Goal: Transaction & Acquisition: Obtain resource

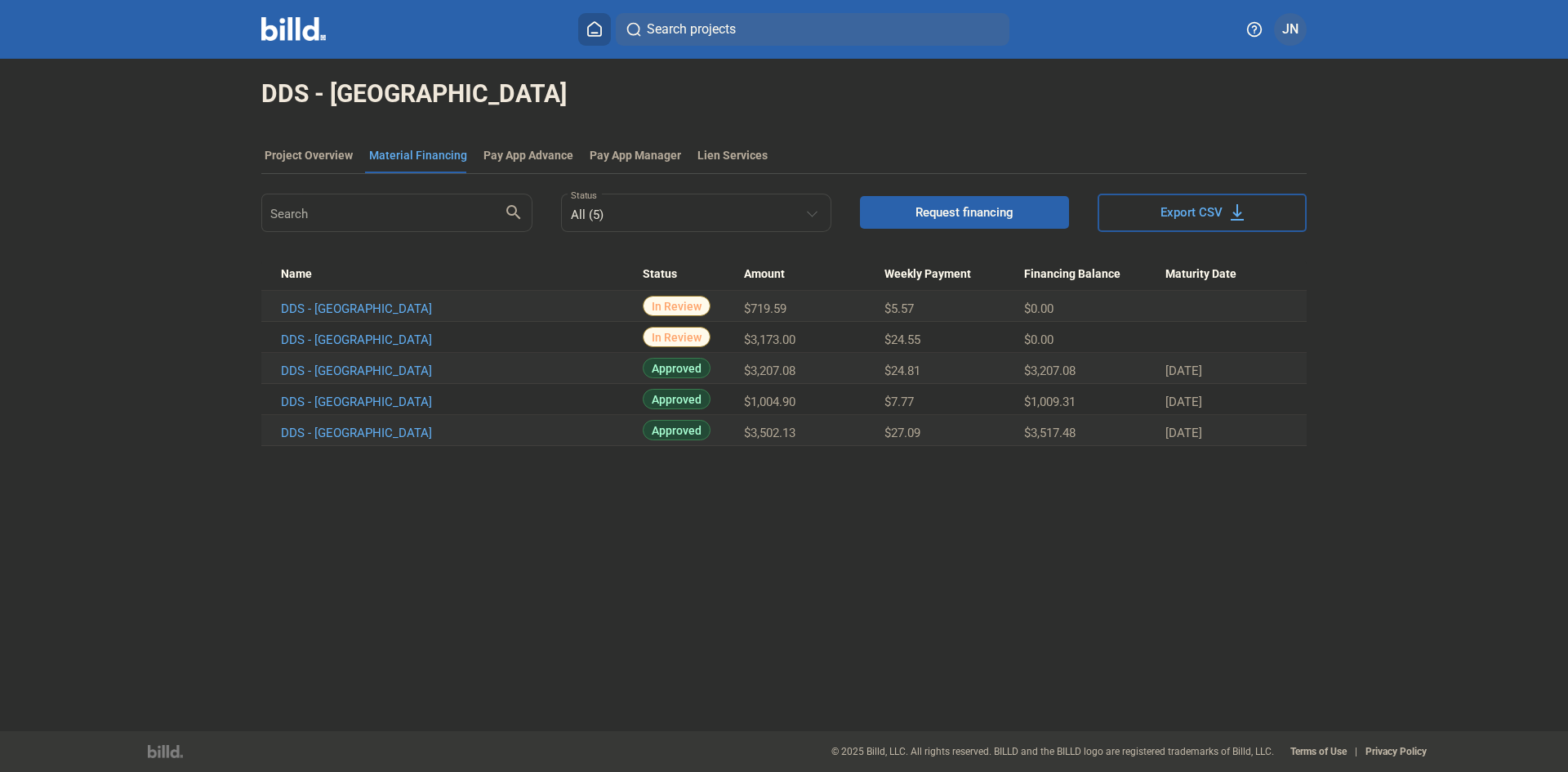
click at [927, 209] on span "Request financing" at bounding box center [964, 213] width 98 height 17
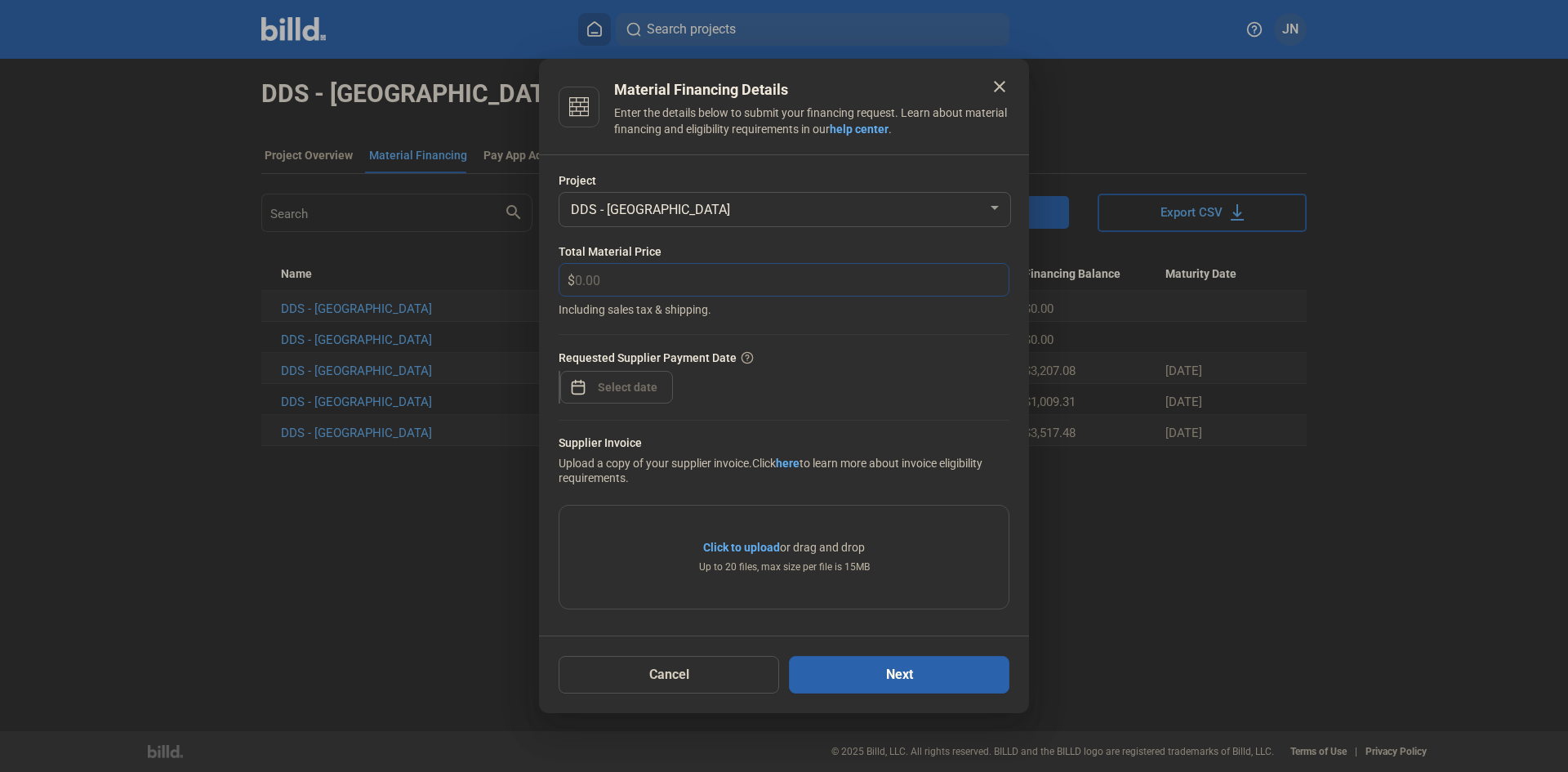
click at [598, 277] on input "text" at bounding box center [782, 280] width 415 height 31
type input "13,872.00"
click at [585, 383] on span "Open calendar" at bounding box center [578, 379] width 39 height 39
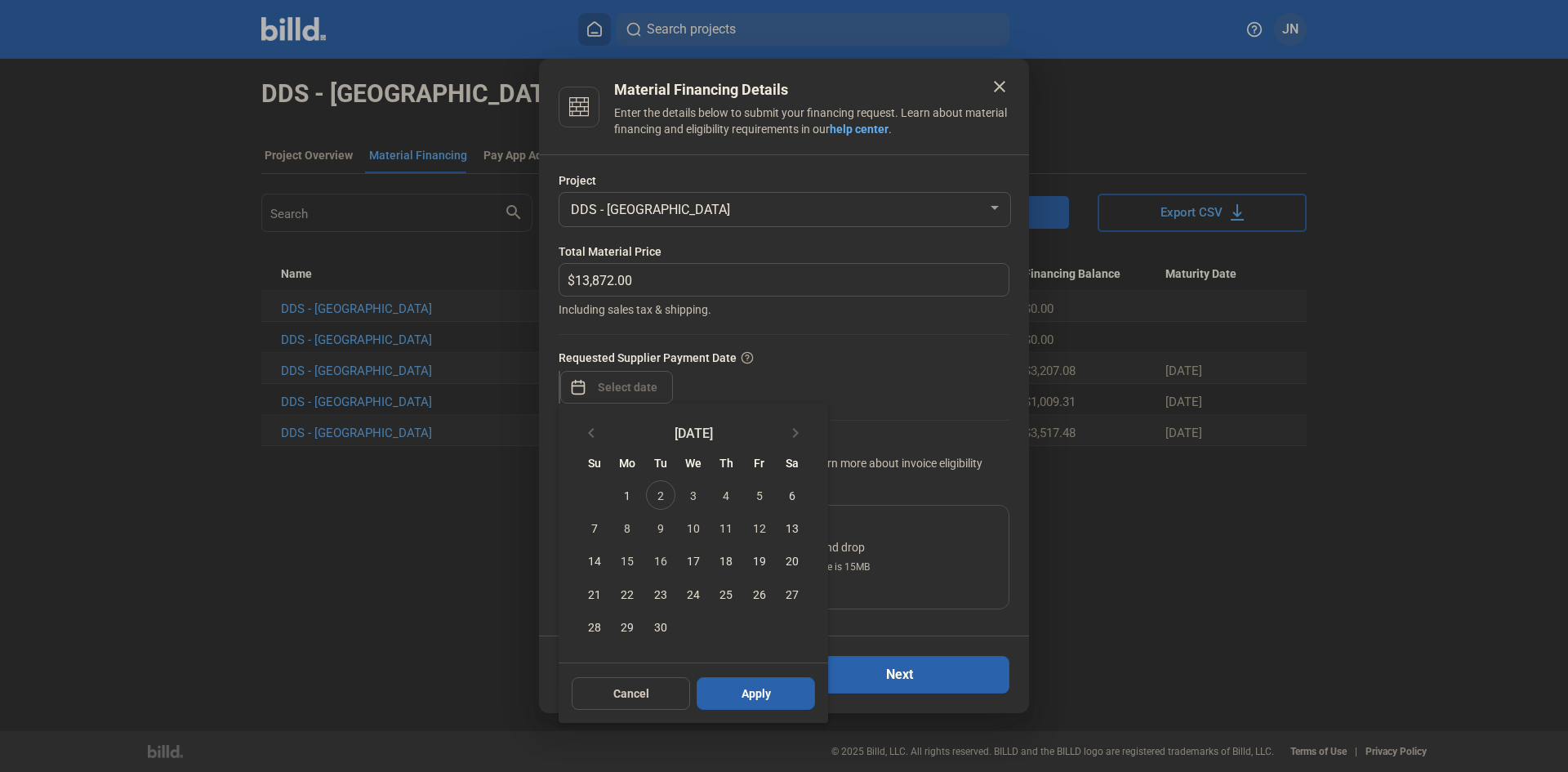
click at [666, 504] on span "2" at bounding box center [661, 495] width 30 height 30
click at [779, 701] on button "Apply" at bounding box center [756, 693] width 118 height 32
type input "[DATE]"
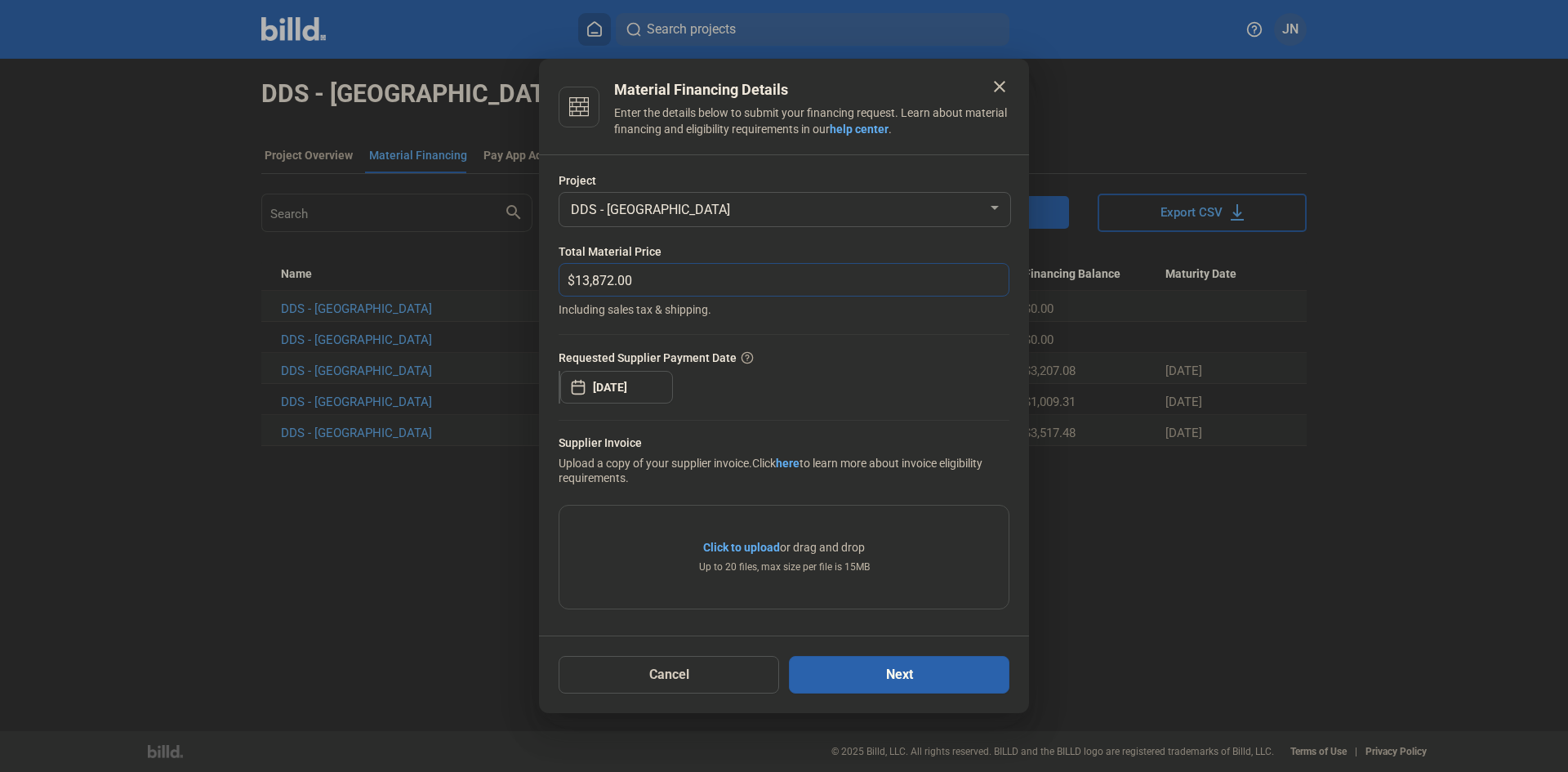
click at [872, 279] on input "13,872.00" at bounding box center [792, 280] width 434 height 31
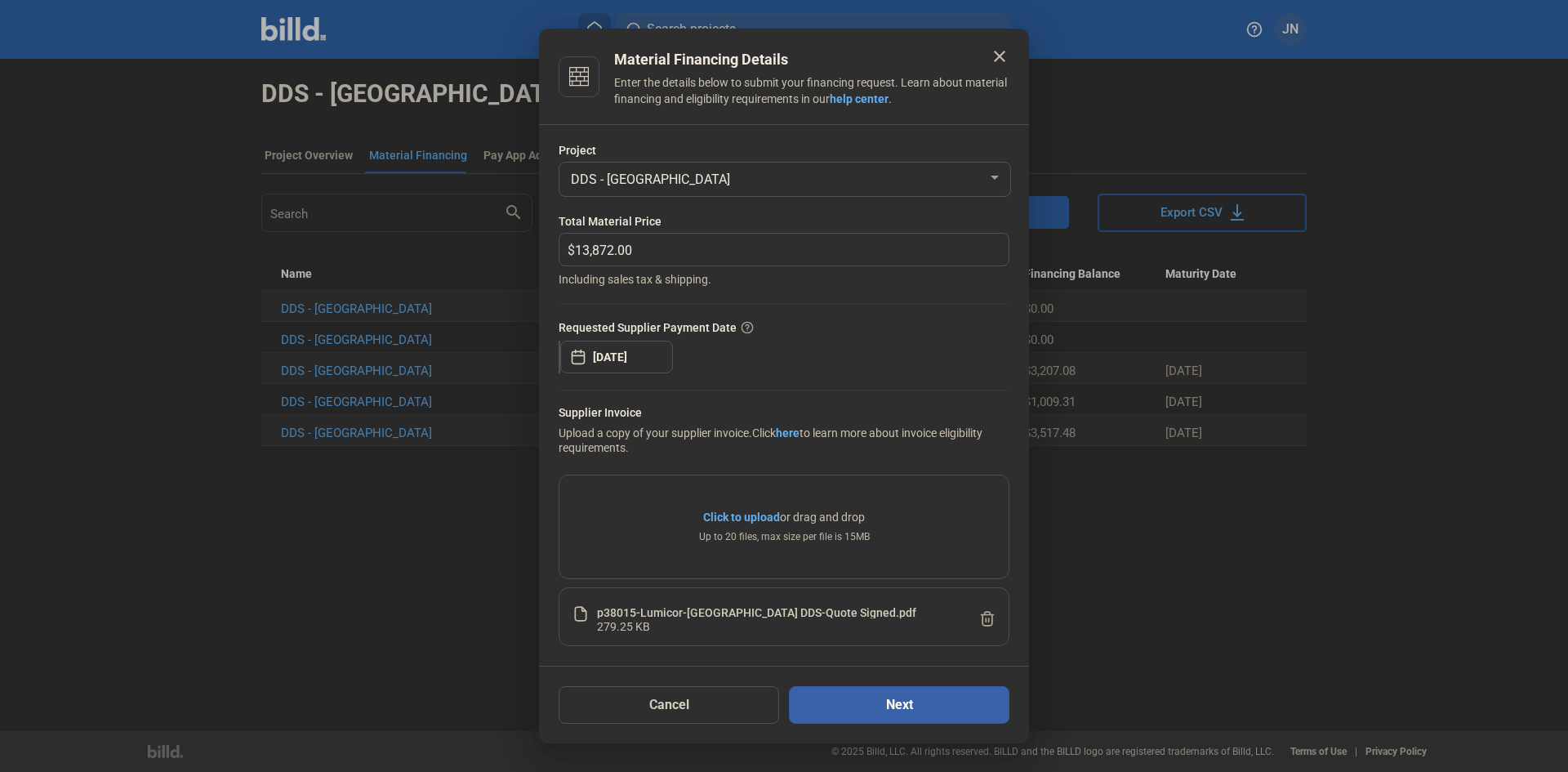
click at [897, 703] on button "Next" at bounding box center [899, 705] width 220 height 37
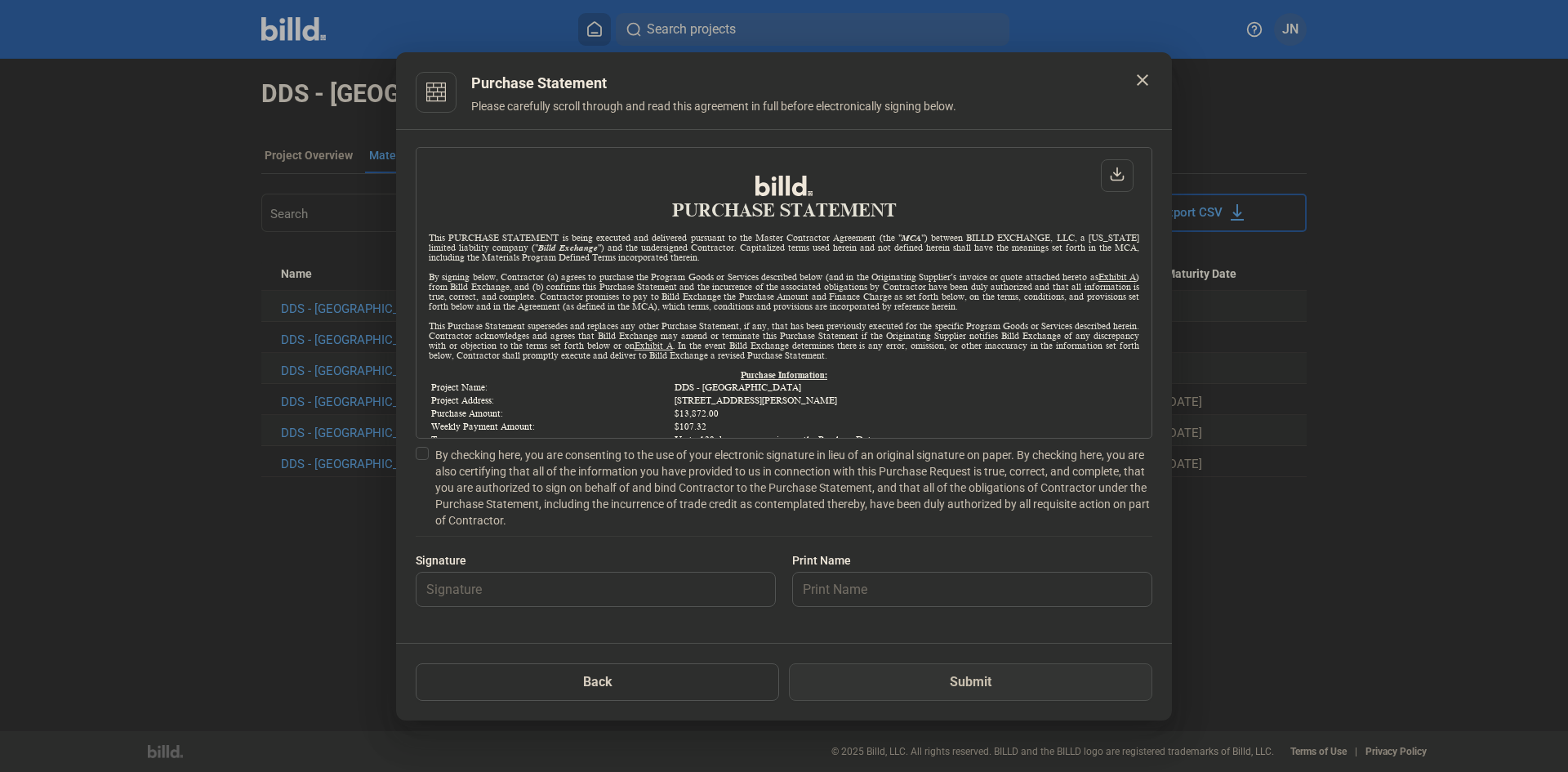
scroll to position [1, 0]
click at [416, 454] on span at bounding box center [422, 454] width 13 height 13
click at [0, 0] on input "By checking here, you are consenting to the use of your electronic signature in…" at bounding box center [0, 0] width 0 height 0
click at [463, 595] on input "text" at bounding box center [586, 590] width 340 height 33
type input "[PERSON_NAME]"
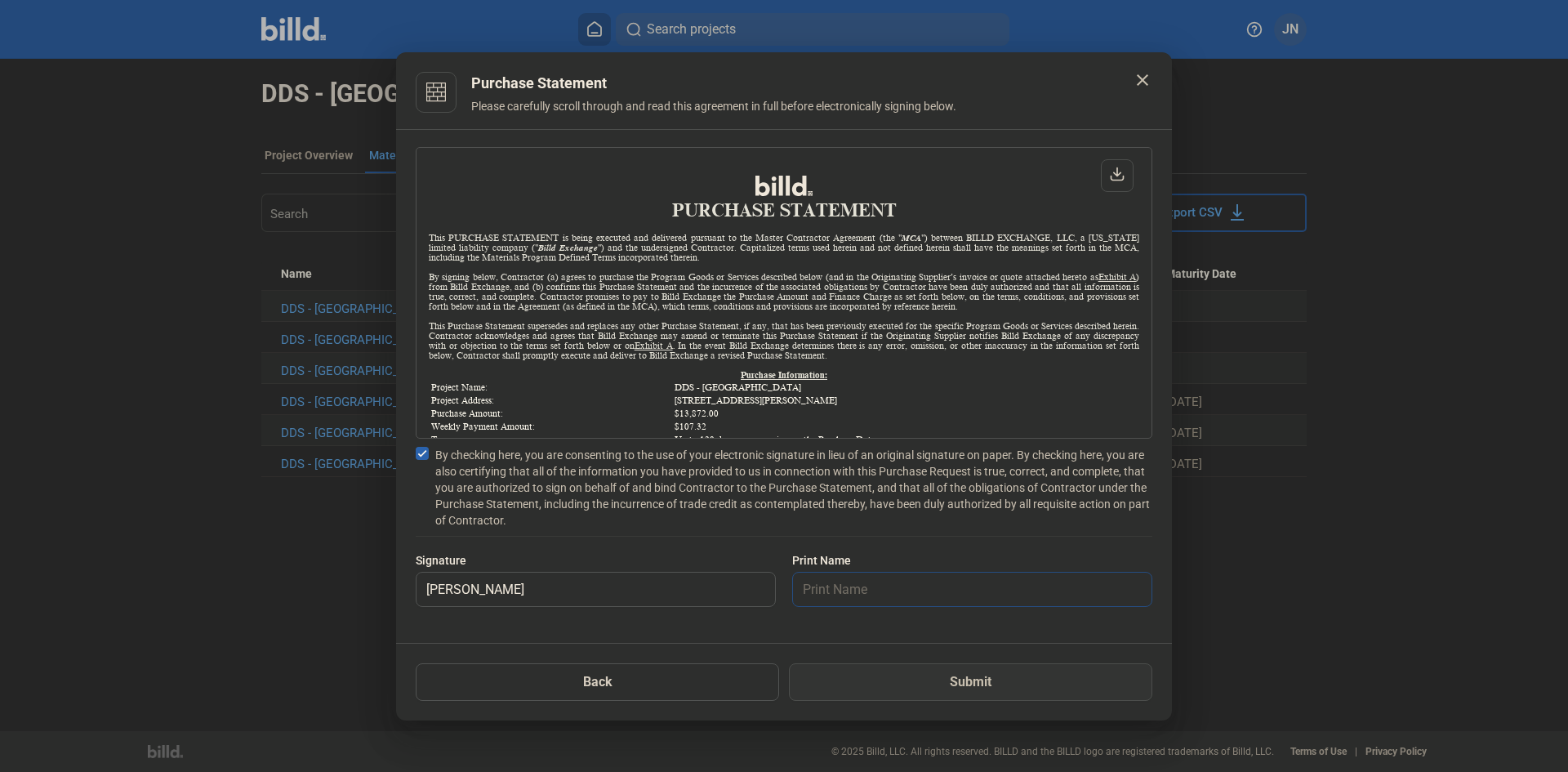
type input "[PERSON_NAME]"
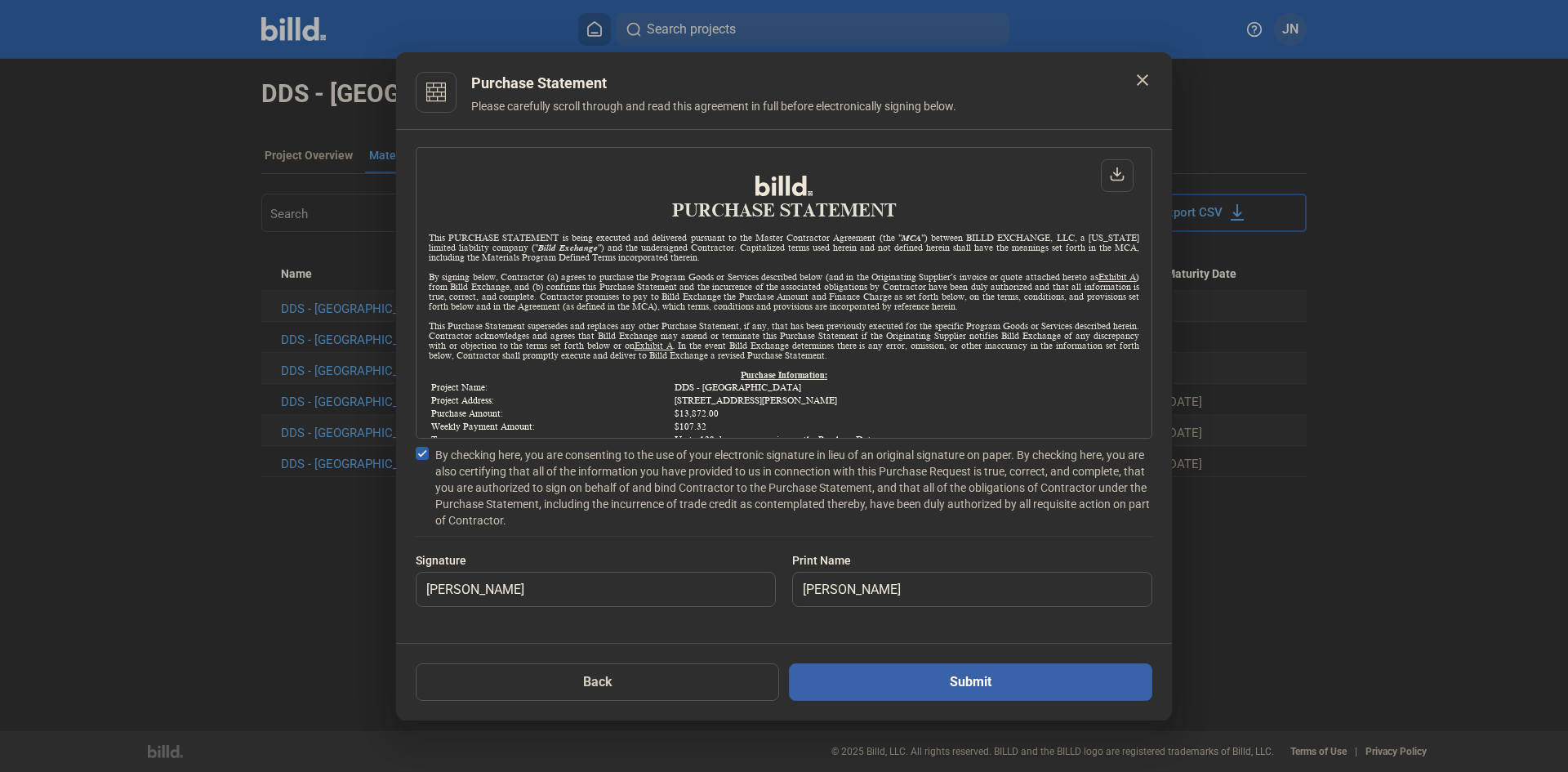
click at [926, 678] on button "Submit" at bounding box center [970, 682] width 363 height 37
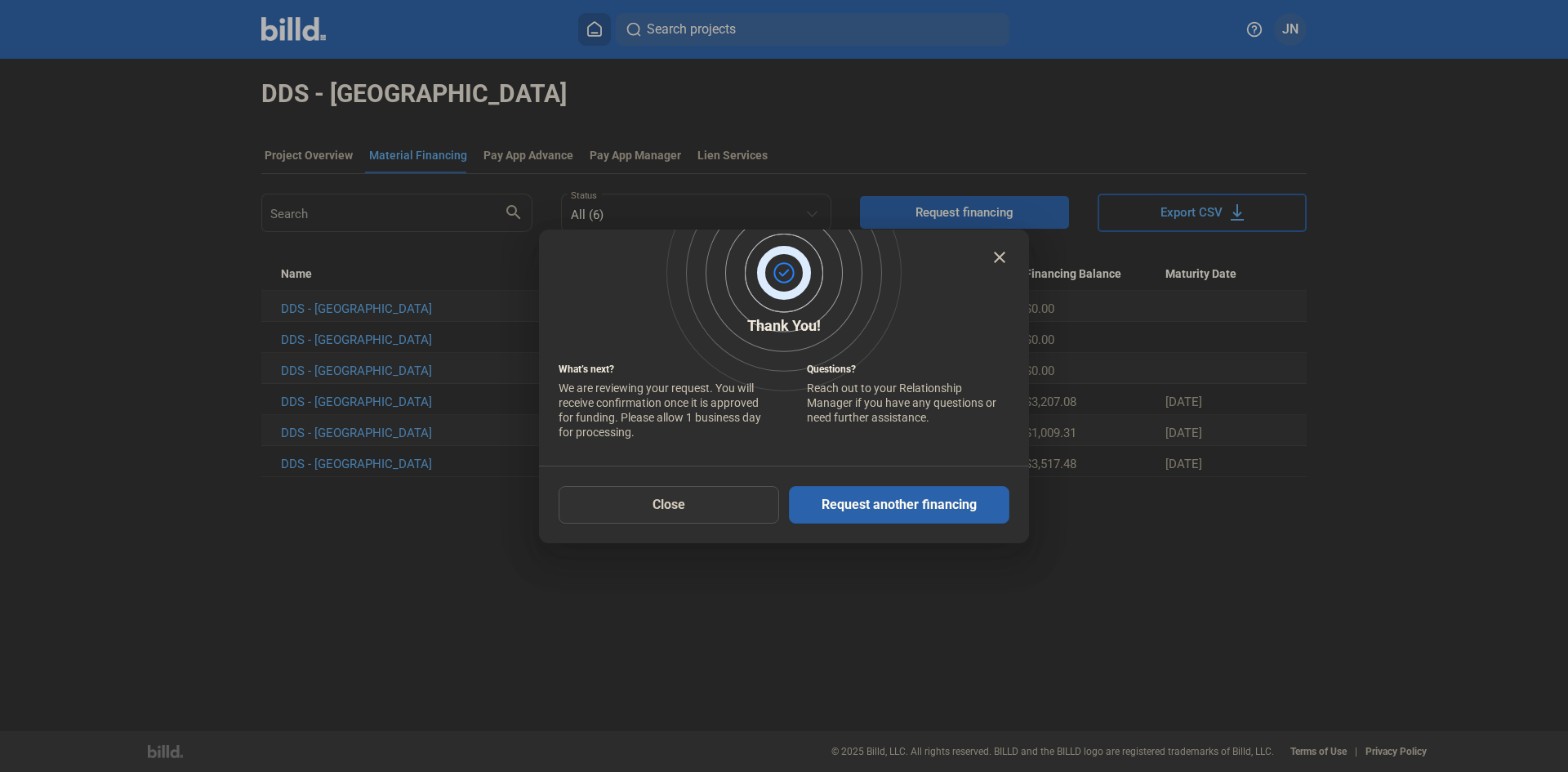
click at [665, 524] on mat-dialog-container "close Thank You! What’s next? We are reviewing your request. You will receive c…" at bounding box center [784, 386] width 490 height 314
click at [653, 515] on button "Close" at bounding box center [669, 504] width 220 height 37
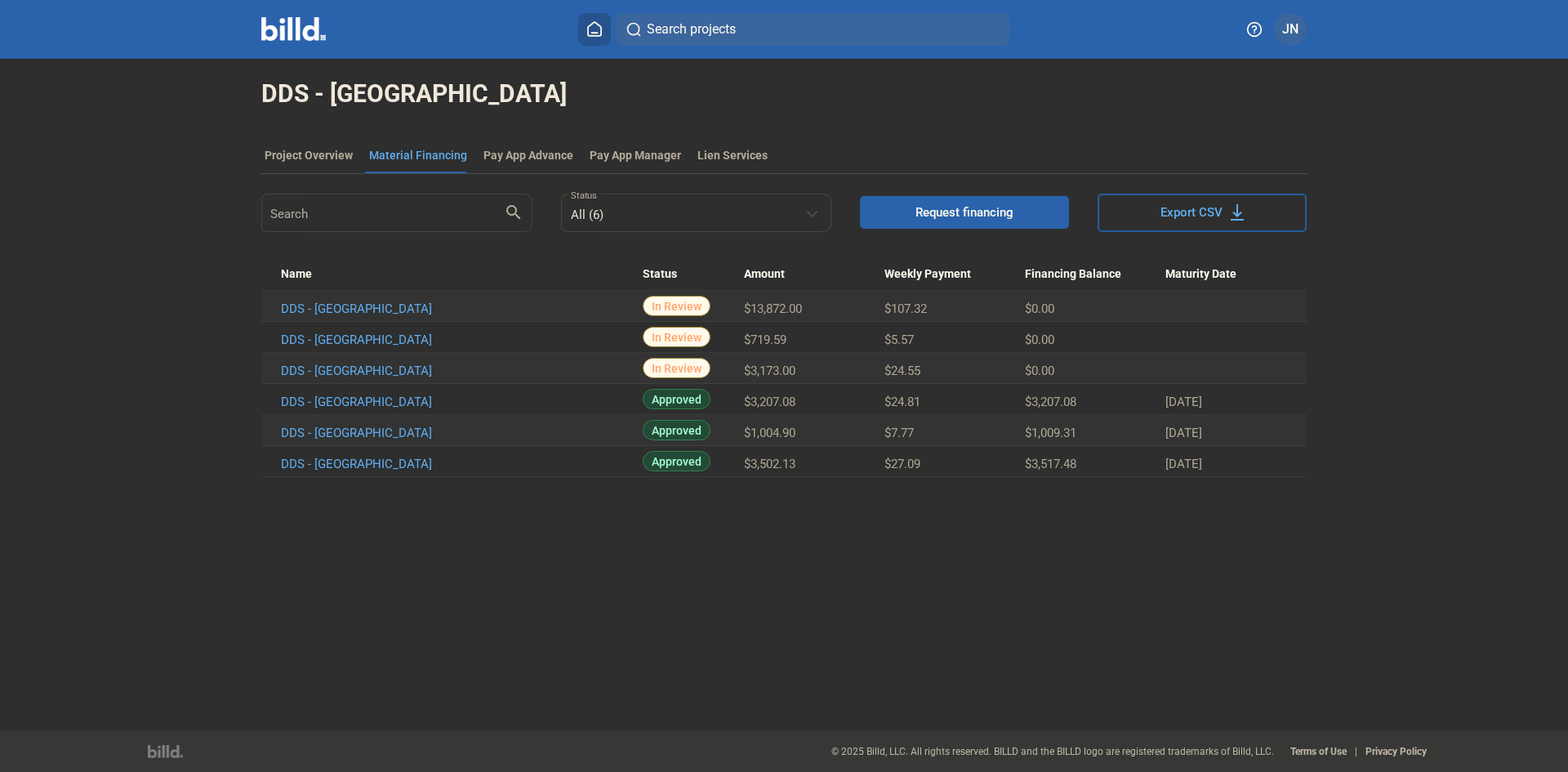
click at [679, 31] on span "Search projects" at bounding box center [691, 30] width 89 height 20
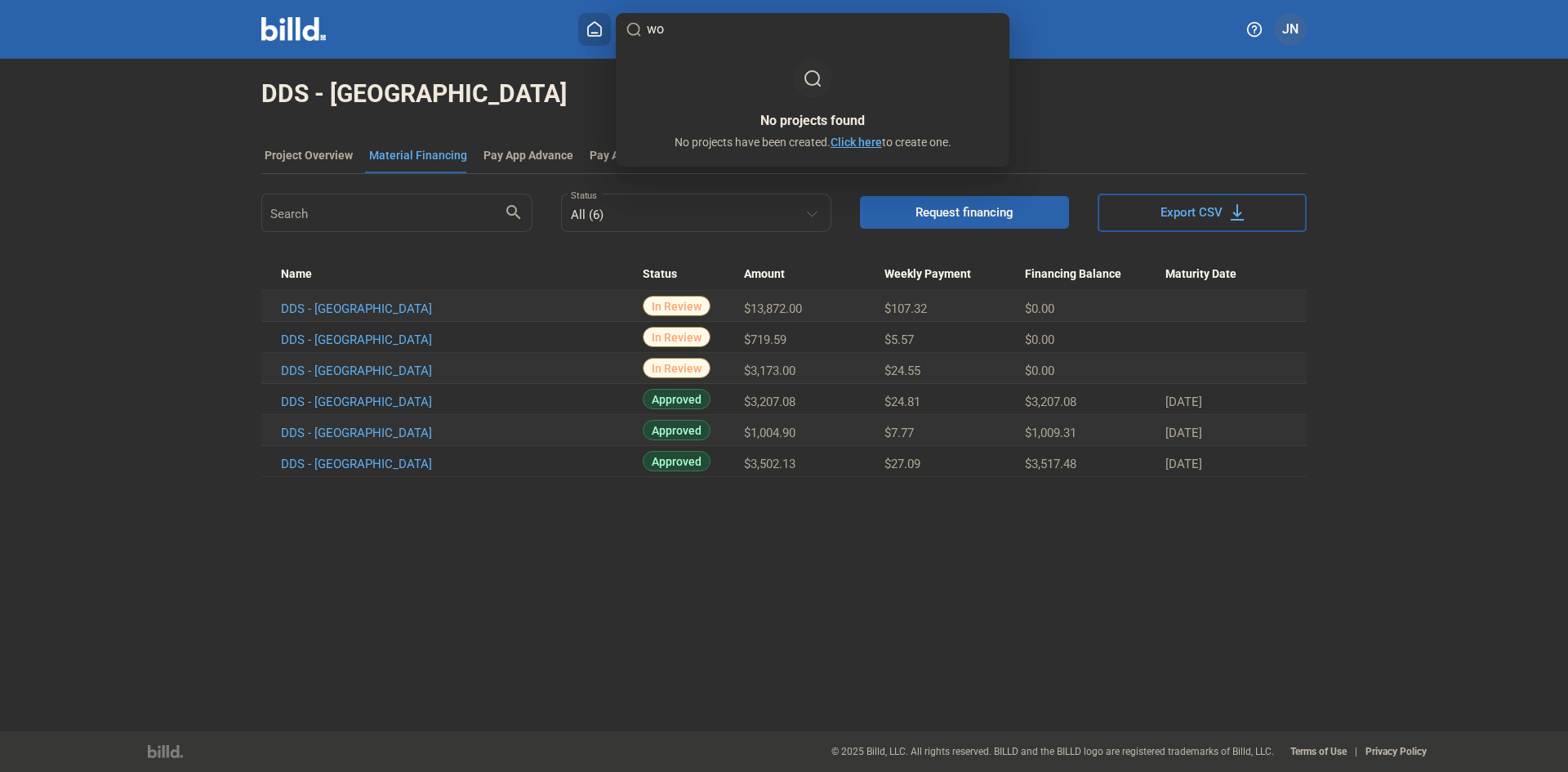
type input "w"
click at [602, 31] on div at bounding box center [784, 386] width 1568 height 772
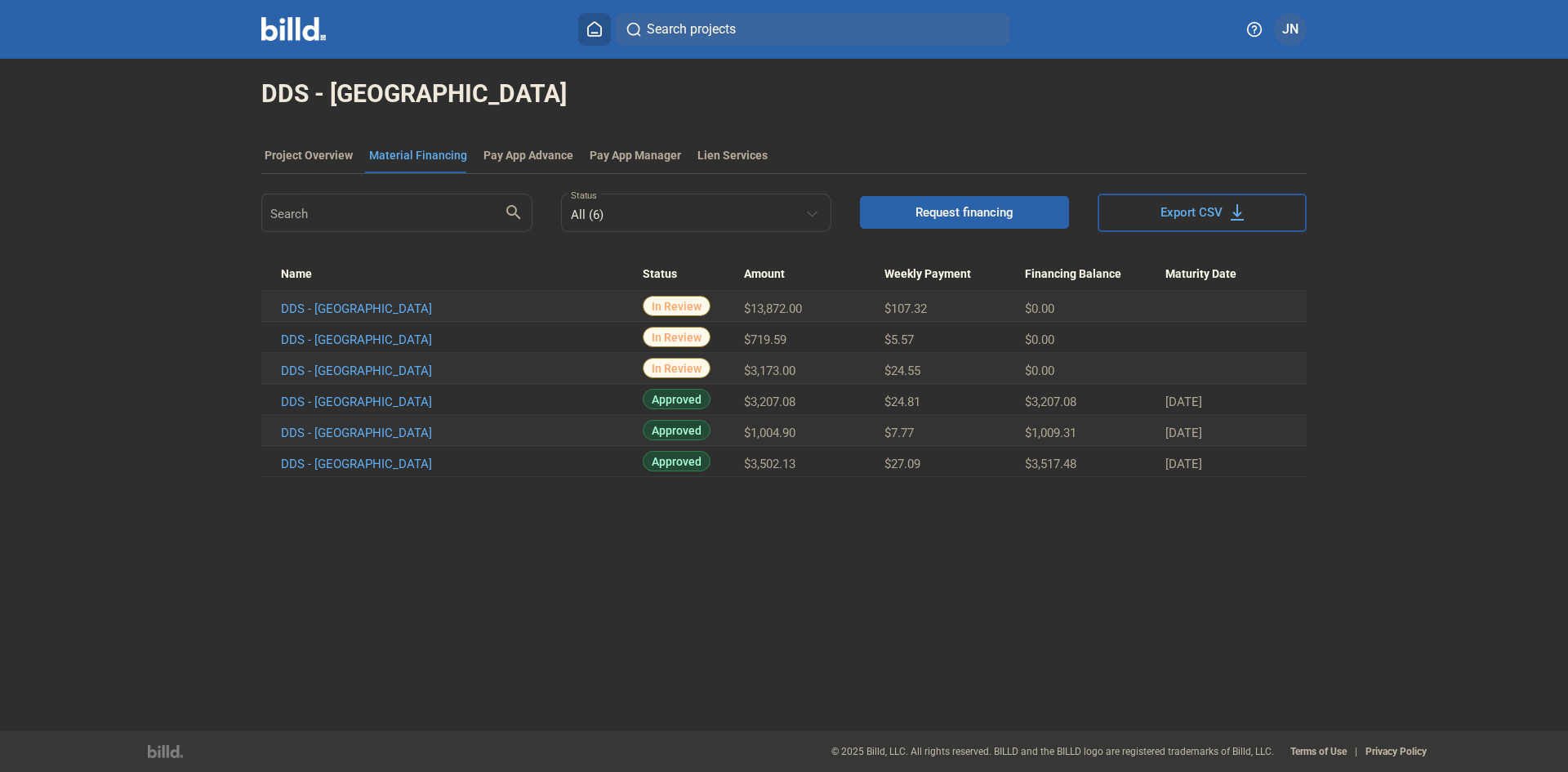
click at [589, 33] on icon at bounding box center [594, 29] width 13 height 14
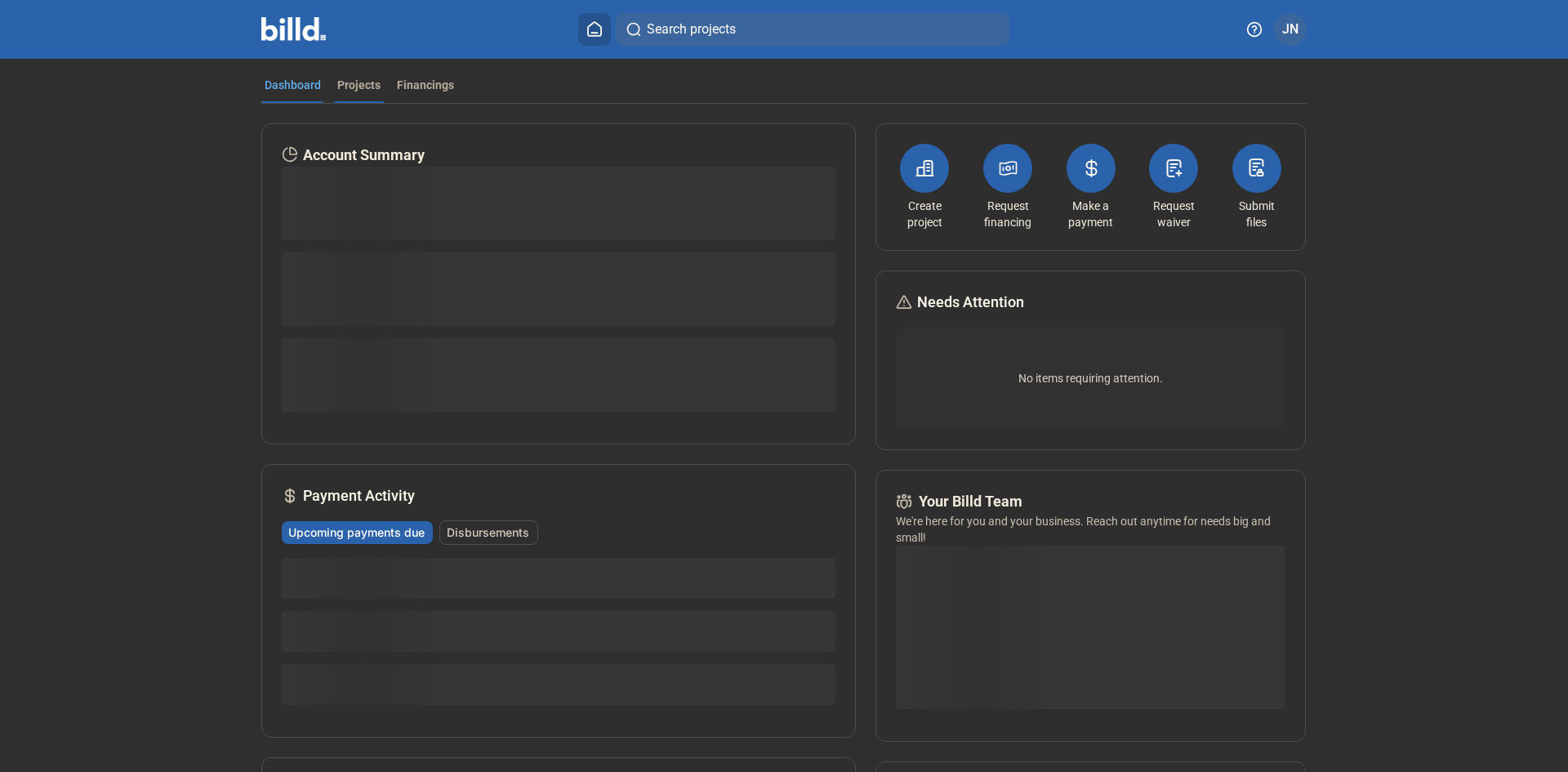
click at [359, 87] on div "Projects" at bounding box center [358, 85] width 43 height 17
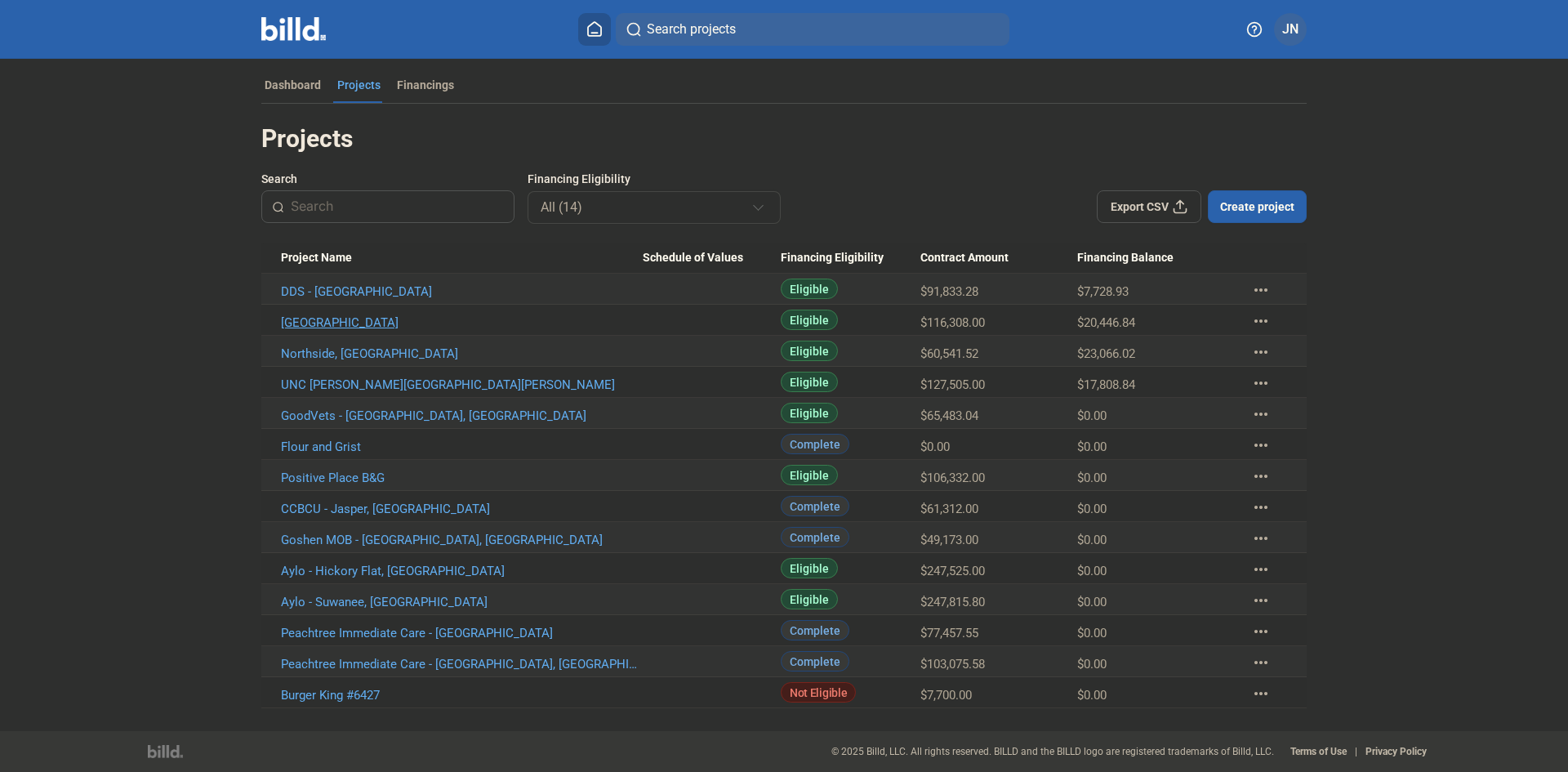
click at [374, 323] on link "[GEOGRAPHIC_DATA]" at bounding box center [461, 323] width 362 height 15
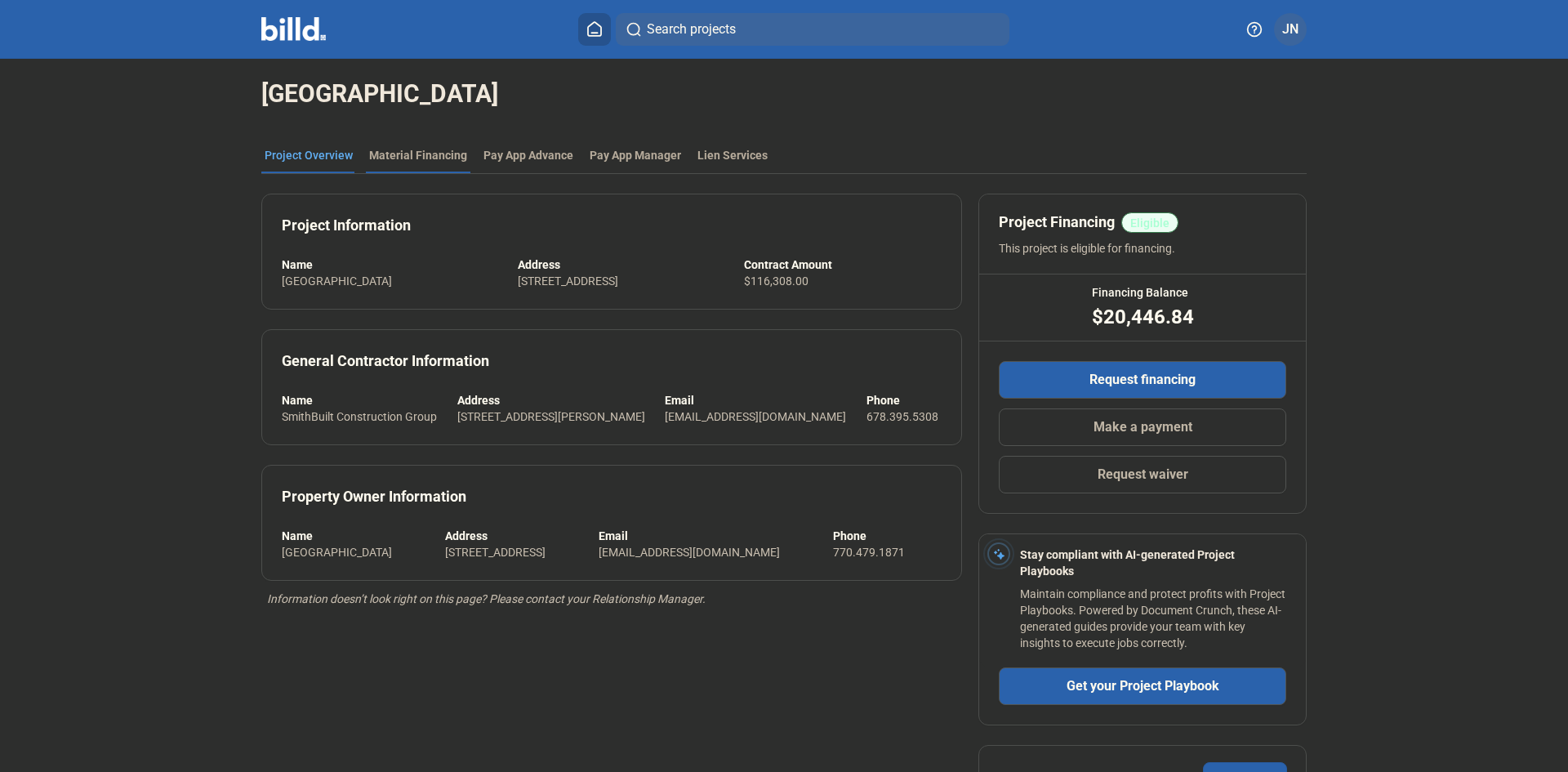
click at [427, 152] on div "Material Financing" at bounding box center [418, 156] width 98 height 17
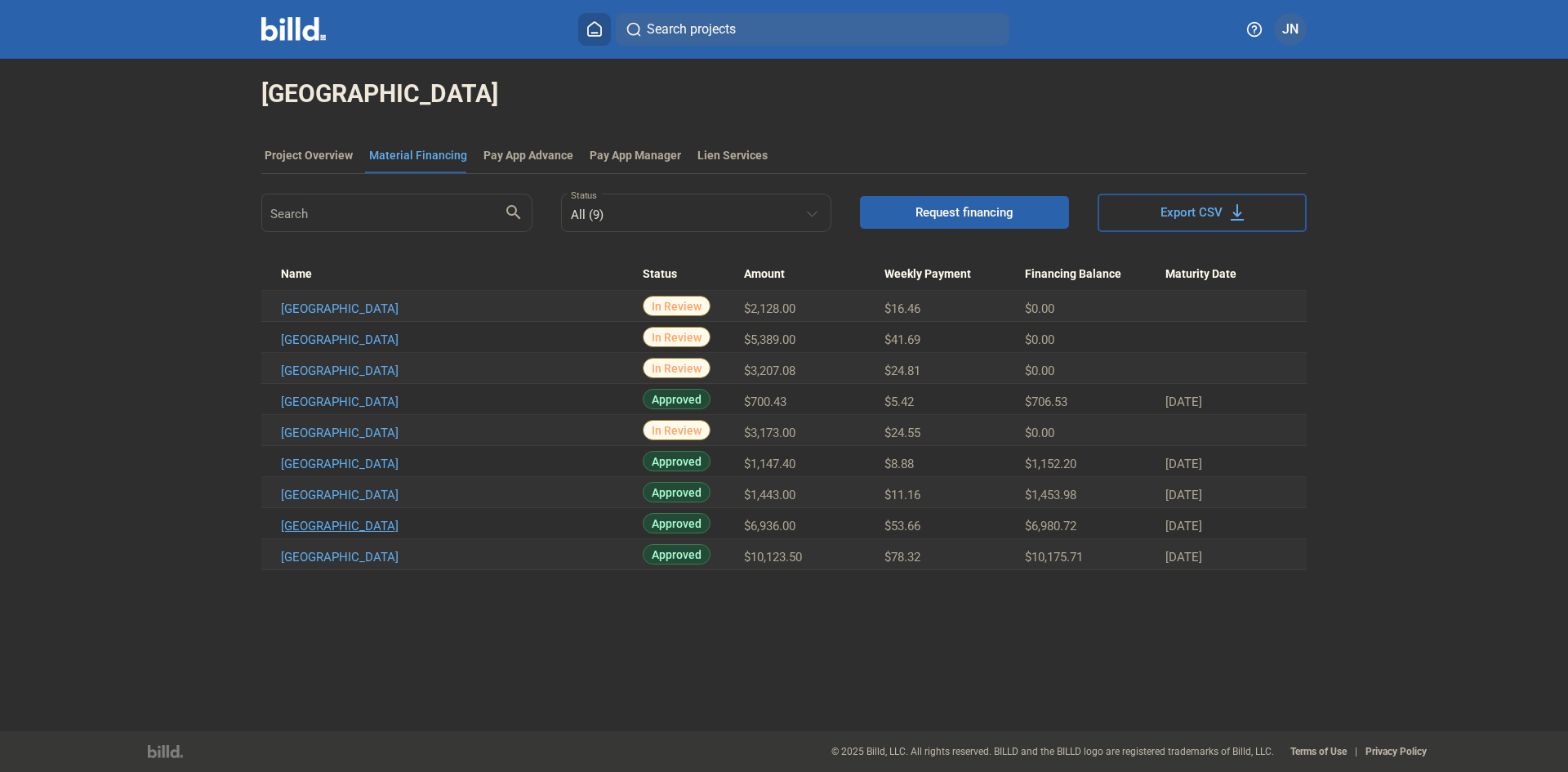
click at [358, 529] on link "[GEOGRAPHIC_DATA]" at bounding box center [461, 526] width 362 height 15
click at [367, 563] on link "[GEOGRAPHIC_DATA]" at bounding box center [461, 557] width 362 height 15
click at [359, 440] on link "[GEOGRAPHIC_DATA]" at bounding box center [461, 433] width 362 height 15
click at [401, 307] on link "[GEOGRAPHIC_DATA]" at bounding box center [461, 309] width 362 height 15
click at [363, 338] on link "[GEOGRAPHIC_DATA]" at bounding box center [461, 340] width 362 height 15
